Goal: Task Accomplishment & Management: Use online tool/utility

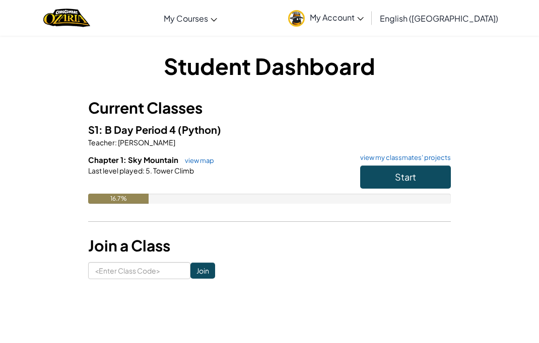
click at [441, 195] on div "16.7%" at bounding box center [269, 199] width 363 height 10
click at [424, 180] on button "Start" at bounding box center [405, 177] width 91 height 23
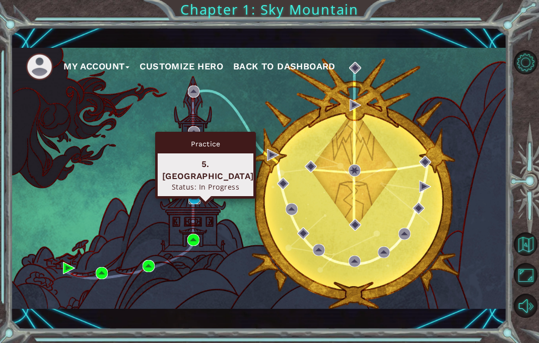
click at [195, 204] on img at bounding box center [194, 198] width 12 height 12
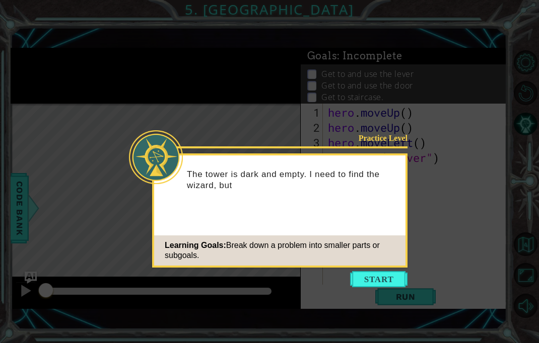
click at [363, 280] on button "Start" at bounding box center [378, 279] width 57 height 16
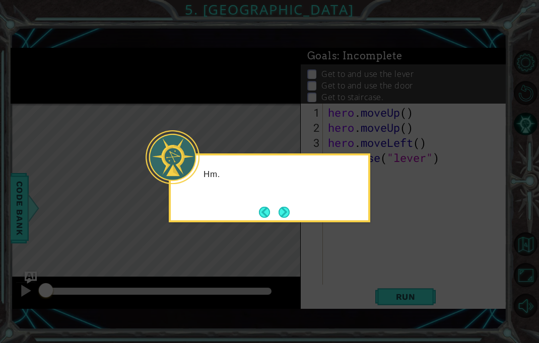
click at [382, 288] on icon at bounding box center [269, 171] width 539 height 343
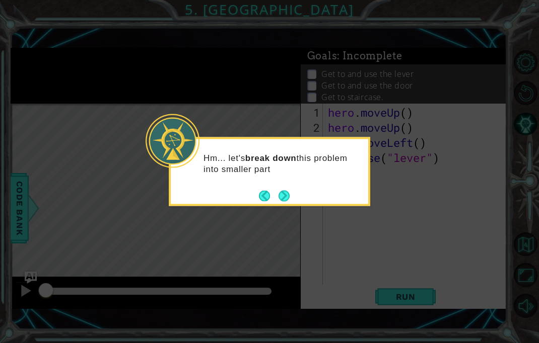
scroll to position [36, 0]
click at [303, 200] on div "Hm... let's break down this problem into smaller part" at bounding box center [269, 171] width 201 height 69
click at [286, 198] on button "Next" at bounding box center [283, 195] width 13 height 13
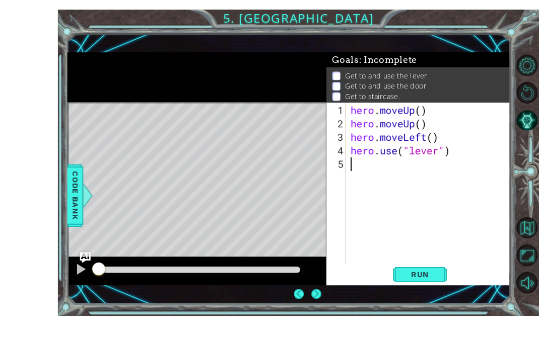
scroll to position [13, 0]
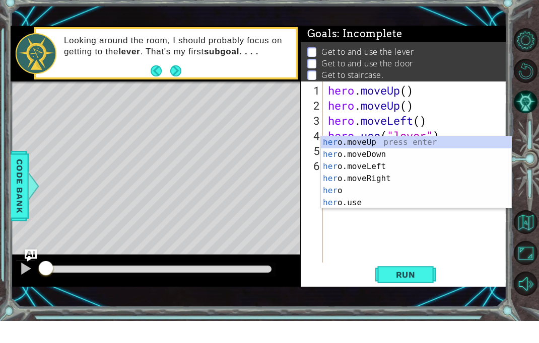
type textarea "HERO"
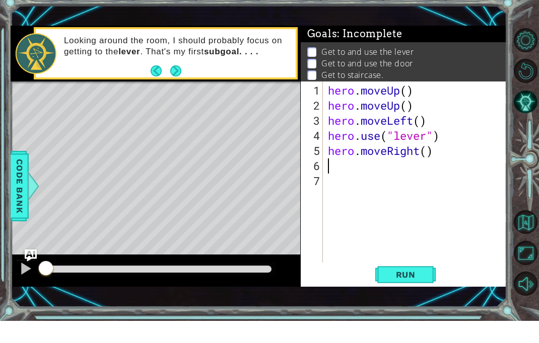
scroll to position [0, 0]
type textarea "J"
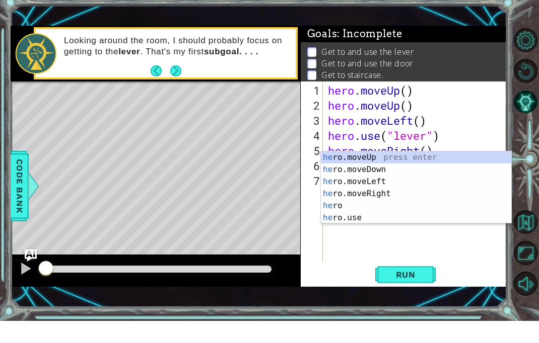
type textarea "HERO"
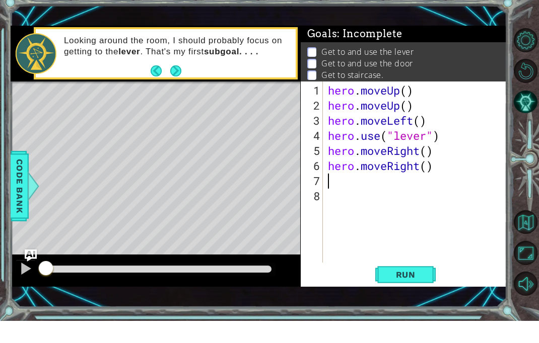
type textarea "J"
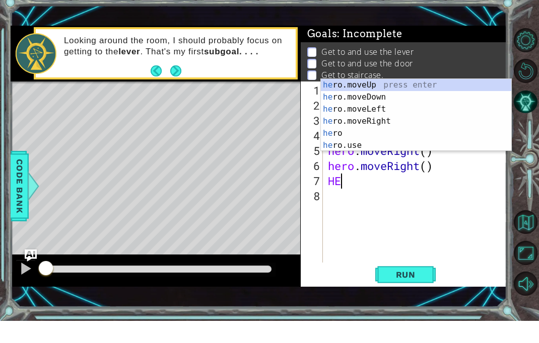
type textarea "HERO"
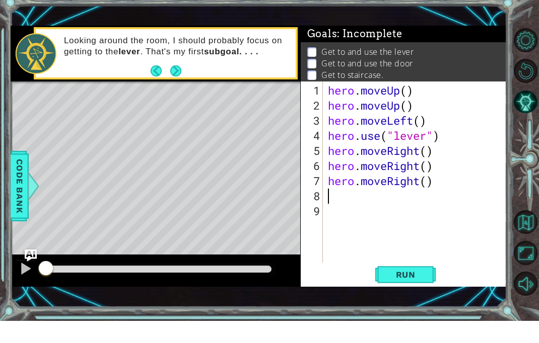
click at [410, 287] on button "Run" at bounding box center [405, 297] width 60 height 21
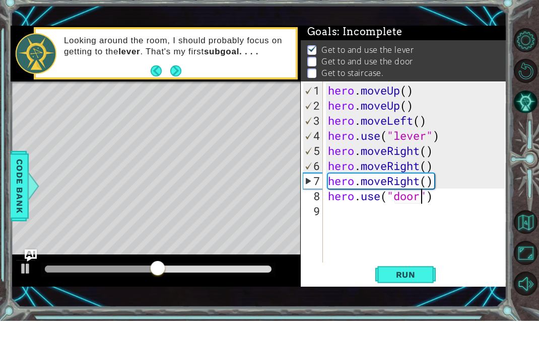
scroll to position [0, 4]
type textarea "hero.use("door")"
click at [419, 292] on span "Run" at bounding box center [406, 297] width 40 height 10
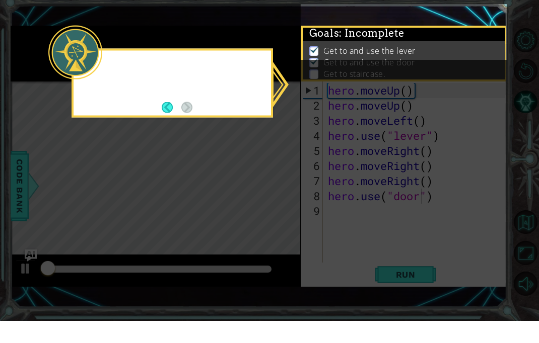
scroll to position [2, 0]
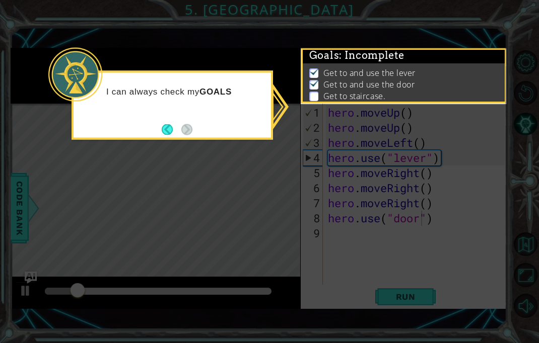
click at [466, 271] on icon at bounding box center [269, 171] width 539 height 343
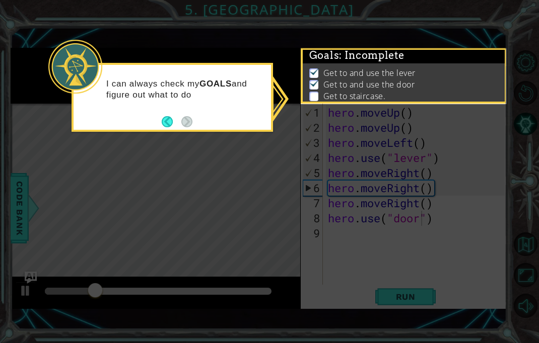
scroll to position [14, 0]
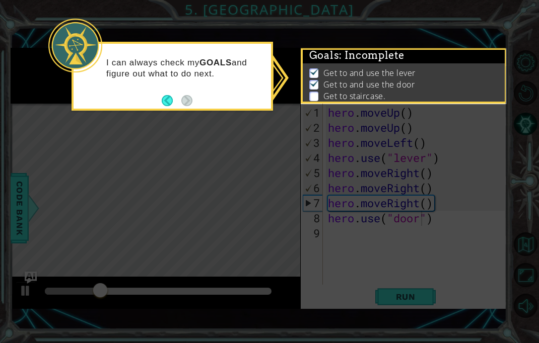
click at [405, 288] on icon at bounding box center [269, 171] width 539 height 343
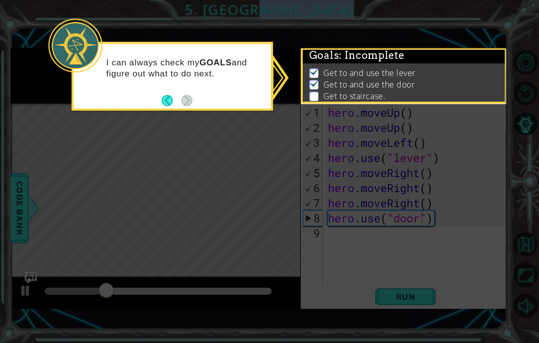
click at [381, 282] on icon at bounding box center [269, 171] width 539 height 343
click at [373, 288] on icon at bounding box center [269, 171] width 539 height 343
click at [173, 101] on button "Back" at bounding box center [172, 100] width 20 height 11
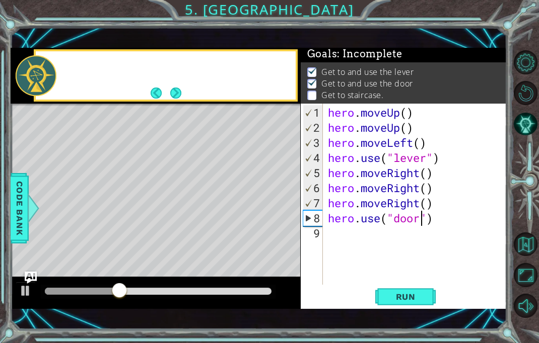
scroll to position [0, 0]
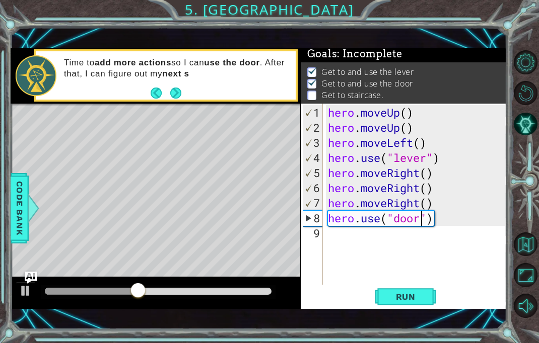
click at [181, 98] on button "Next" at bounding box center [175, 93] width 11 height 11
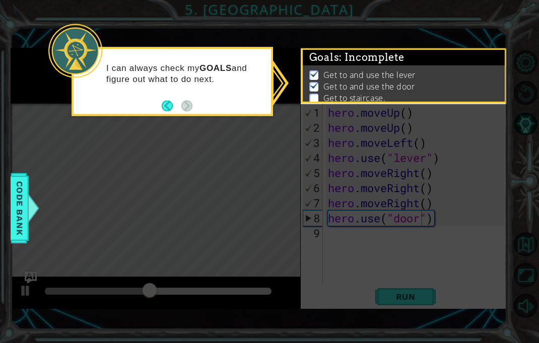
click at [194, 121] on icon at bounding box center [269, 171] width 539 height 343
click at [201, 167] on icon at bounding box center [269, 171] width 539 height 343
click at [213, 214] on icon at bounding box center [269, 171] width 539 height 343
click at [179, 102] on button "Back" at bounding box center [172, 105] width 20 height 11
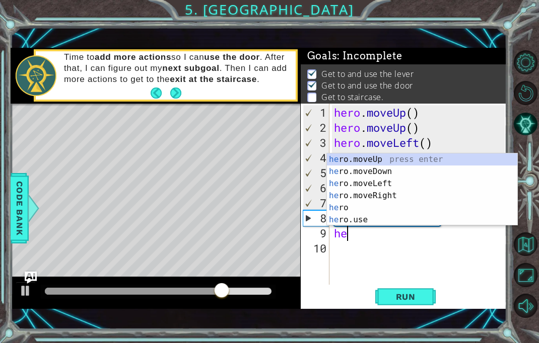
type textarea "hero"
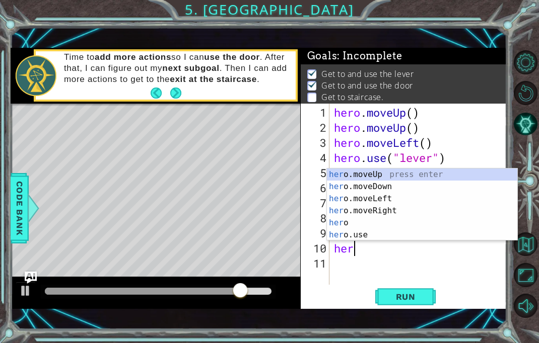
type textarea "hero"
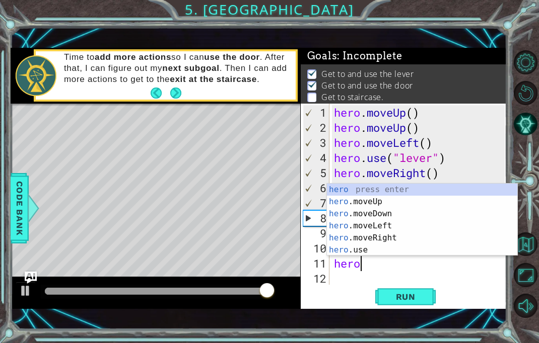
scroll to position [0, 1]
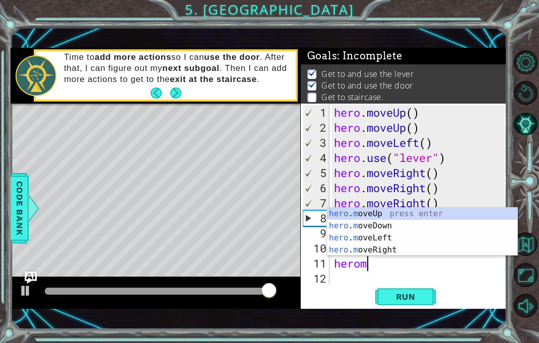
type textarea "heromo"
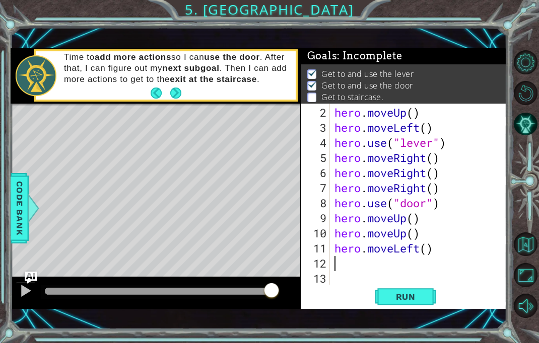
scroll to position [15, 0]
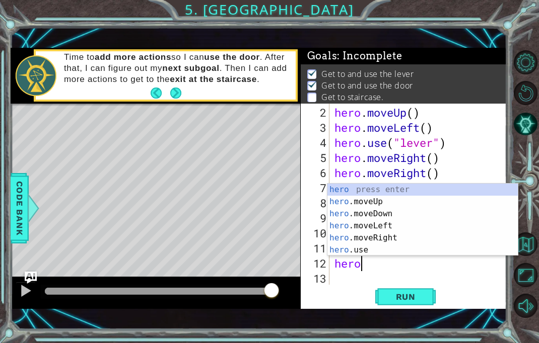
type textarea "herom"
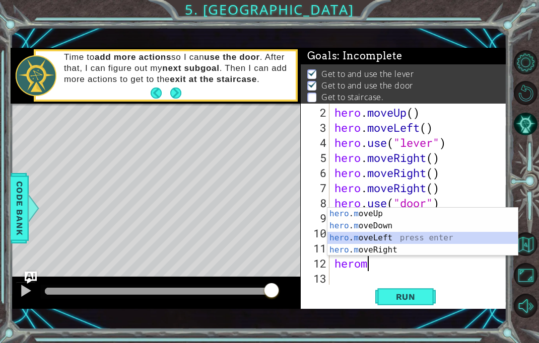
scroll to position [30, 0]
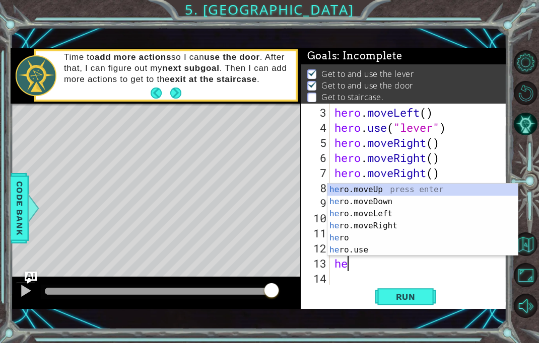
type textarea "hero"
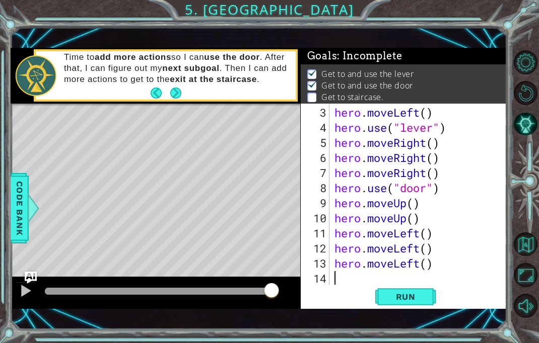
scroll to position [45, 0]
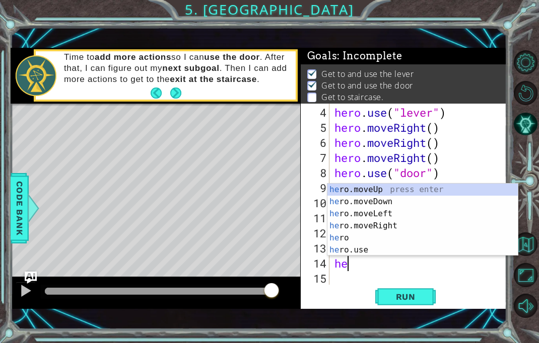
type textarea "hero"
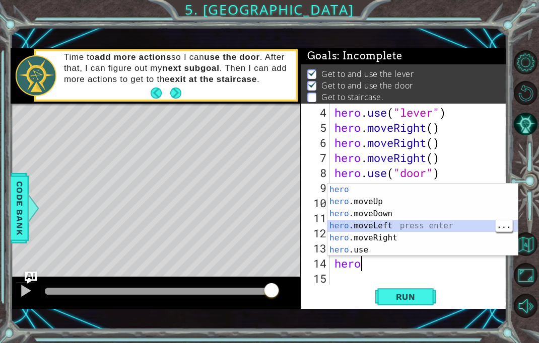
scroll to position [60, 0]
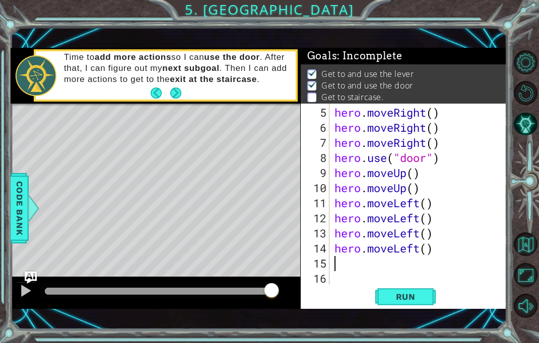
click at [416, 296] on span "Run" at bounding box center [406, 297] width 40 height 10
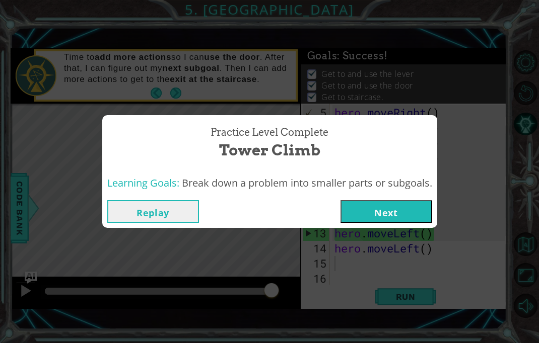
click at [382, 208] on button "Next" at bounding box center [386, 211] width 92 height 23
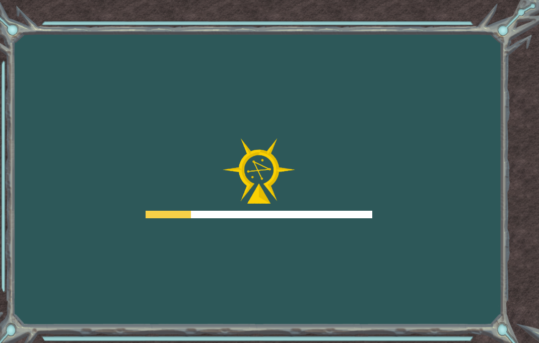
click at [449, 211] on div "Goals Error loading from server. Try refreshing the page. You'll need to join a…" at bounding box center [269, 171] width 539 height 343
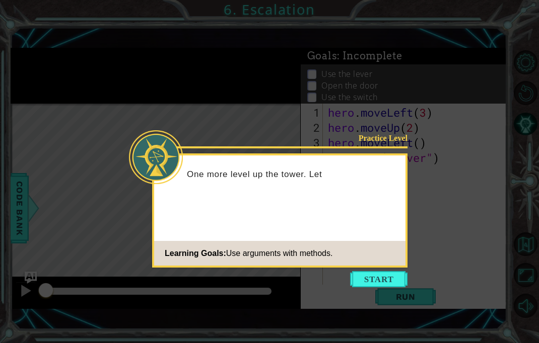
click at [401, 271] on button "Start" at bounding box center [378, 279] width 57 height 16
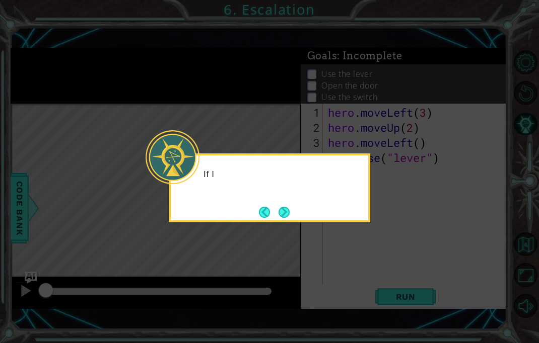
click at [399, 283] on icon at bounding box center [269, 171] width 539 height 343
click at [289, 212] on button "Next" at bounding box center [284, 212] width 16 height 16
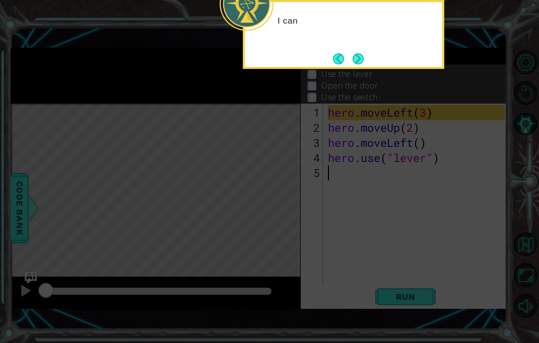
click at [288, 231] on icon at bounding box center [269, 80] width 539 height 527
click at [309, 245] on icon at bounding box center [269, 80] width 539 height 527
click at [353, 53] on button "Next" at bounding box center [357, 58] width 11 height 11
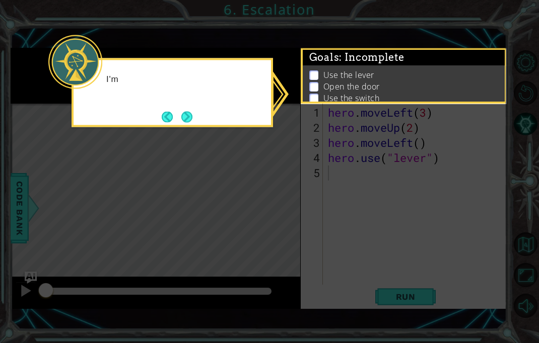
click at [371, 124] on icon at bounding box center [269, 171] width 539 height 343
click at [195, 111] on button "Next" at bounding box center [187, 117] width 19 height 19
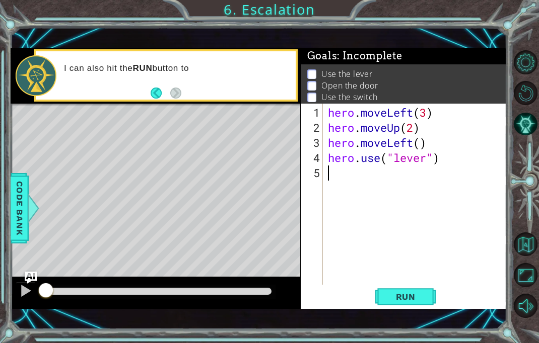
click at [406, 307] on button "Run" at bounding box center [405, 297] width 60 height 21
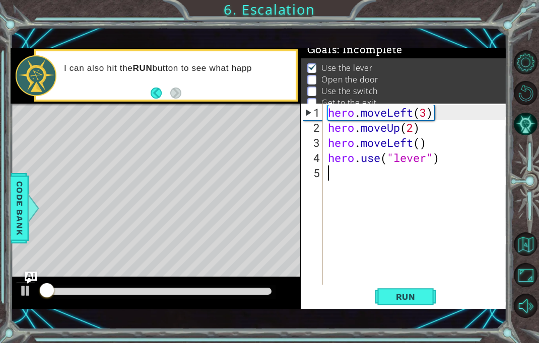
scroll to position [8, 0]
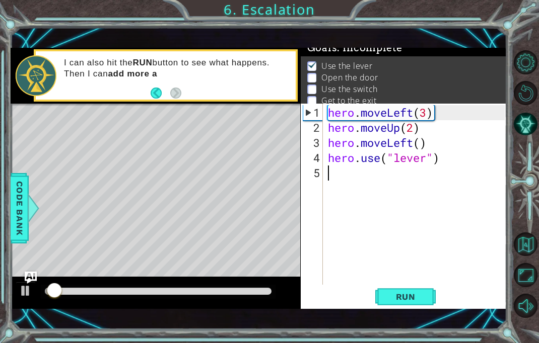
click at [398, 292] on button "Run" at bounding box center [405, 297] width 60 height 21
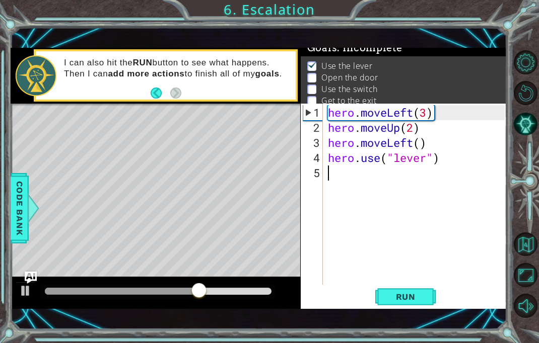
click at [413, 295] on span "Run" at bounding box center [406, 297] width 40 height 10
click at [420, 296] on span "Run" at bounding box center [406, 297] width 40 height 10
click at [535, 136] on button "AI Hint" at bounding box center [526, 124] width 24 height 24
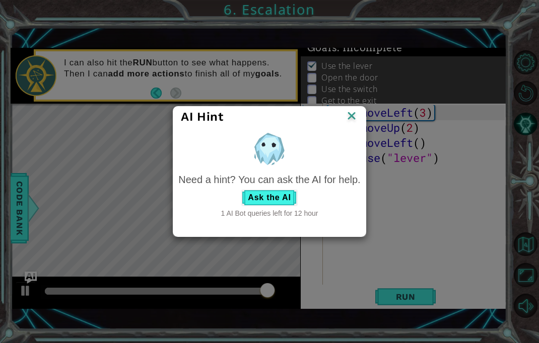
click at [354, 121] on img at bounding box center [351, 116] width 13 height 15
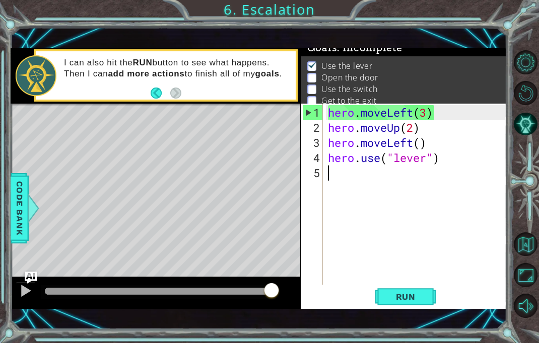
click at [533, 124] on button "AI Hint" at bounding box center [526, 124] width 24 height 24
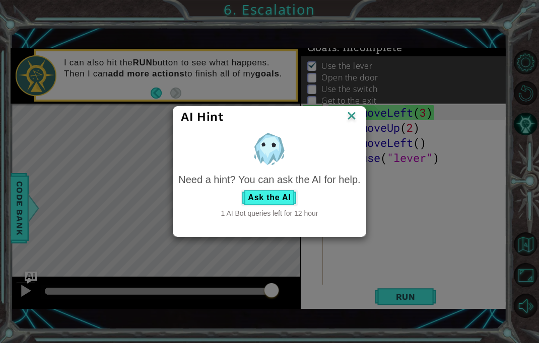
click at [273, 204] on button "Ask the AI" at bounding box center [269, 198] width 56 height 16
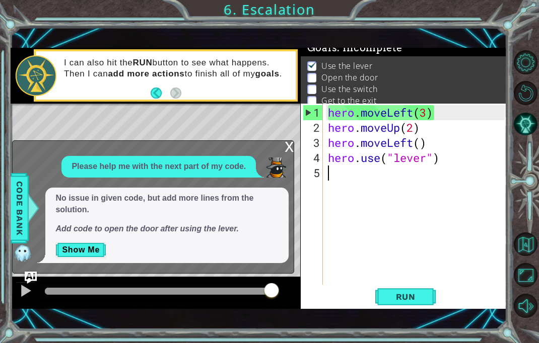
click at [60, 258] on button "Show Me" at bounding box center [80, 250] width 51 height 16
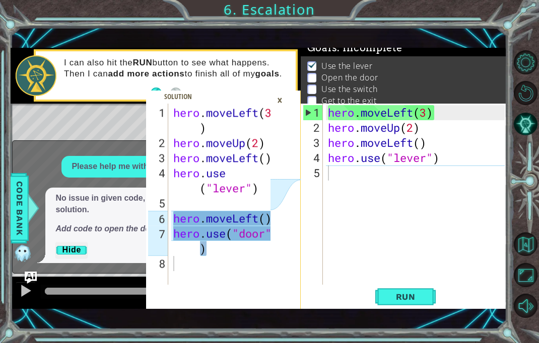
click at [74, 252] on button "Hide" at bounding box center [71, 250] width 32 height 16
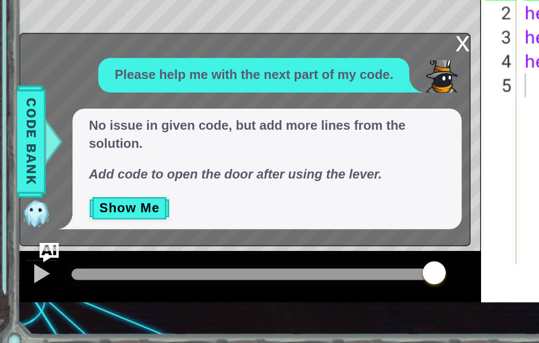
click at [73, 242] on button "Show Me" at bounding box center [80, 250] width 51 height 16
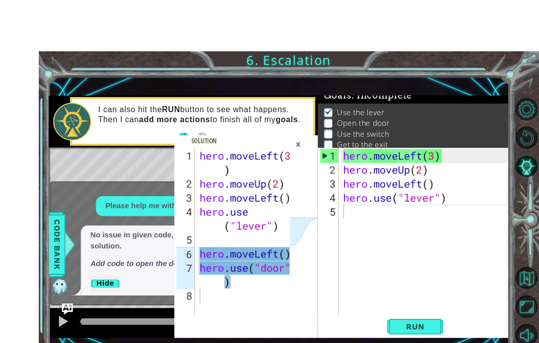
scroll to position [19, 0]
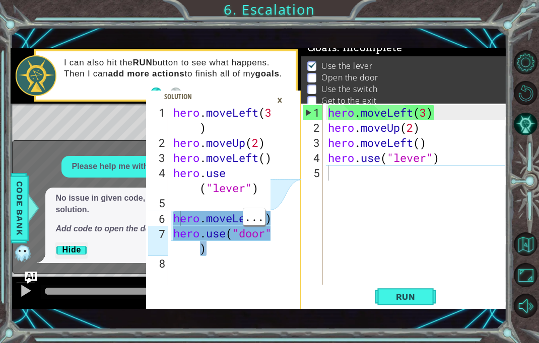
click at [178, 223] on div "hero . moveLeft ( 3 ) hero . moveUp ( 2 ) hero . moveLeft ( ) hero . use ( "lev…" at bounding box center [223, 218] width 104 height 227
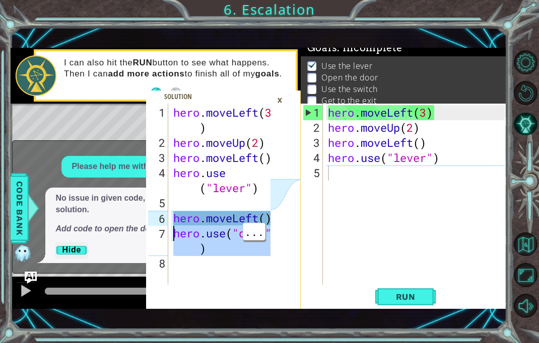
type textarea "hero.use("door")"
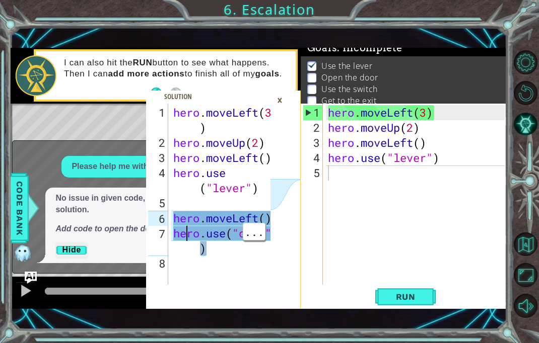
click at [185, 230] on div "hero . moveLeft ( 3 ) hero . moveUp ( 2 ) hero . moveLeft ( ) hero . use ( "lev…" at bounding box center [223, 218] width 104 height 227
click at [197, 234] on div "hero . moveLeft ( 3 ) hero . moveUp ( 2 ) hero . moveLeft ( ) hero . use ( "lev…" at bounding box center [223, 218] width 104 height 227
click at [394, 179] on div "hero . moveLeft ( 3 ) hero . moveUp ( 2 ) hero . moveLeft ( ) hero . use ( "lev…" at bounding box center [418, 210] width 184 height 211
click at [423, 174] on div "hero . moveLeft ( 3 ) hero . moveUp ( 2 ) hero . moveLeft ( ) hero . use ( "lev…" at bounding box center [418, 210] width 184 height 211
click at [334, 175] on div "hero . moveLeft ( 3 ) hero . moveUp ( 2 ) hero . moveLeft ( ) hero . use ( "lev…" at bounding box center [418, 210] width 184 height 211
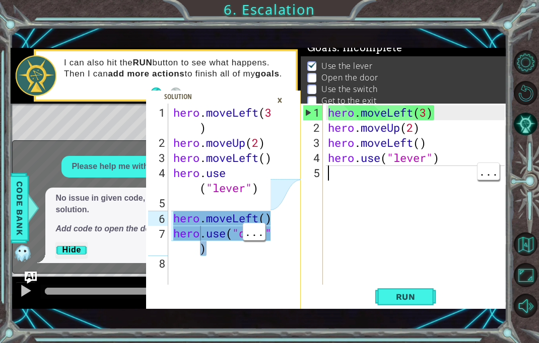
click at [291, 95] on span at bounding box center [223, 200] width 155 height 219
click at [292, 100] on span at bounding box center [223, 200] width 155 height 219
click at [281, 103] on div "×" at bounding box center [280, 100] width 16 height 17
